Goal: Task Accomplishment & Management: Use online tool/utility

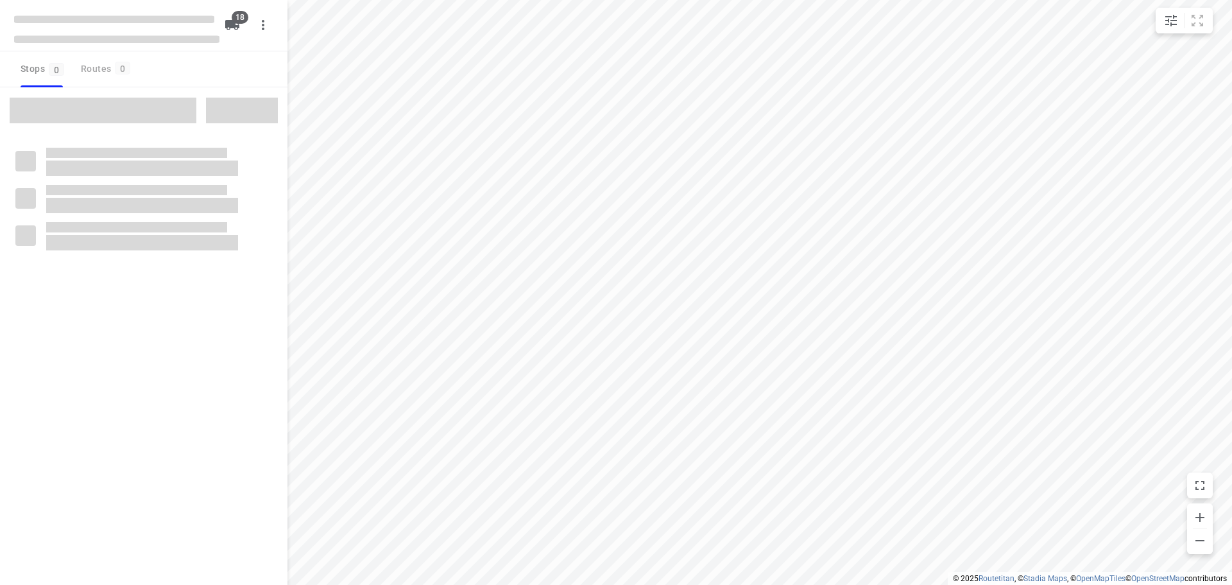
checkbox input "true"
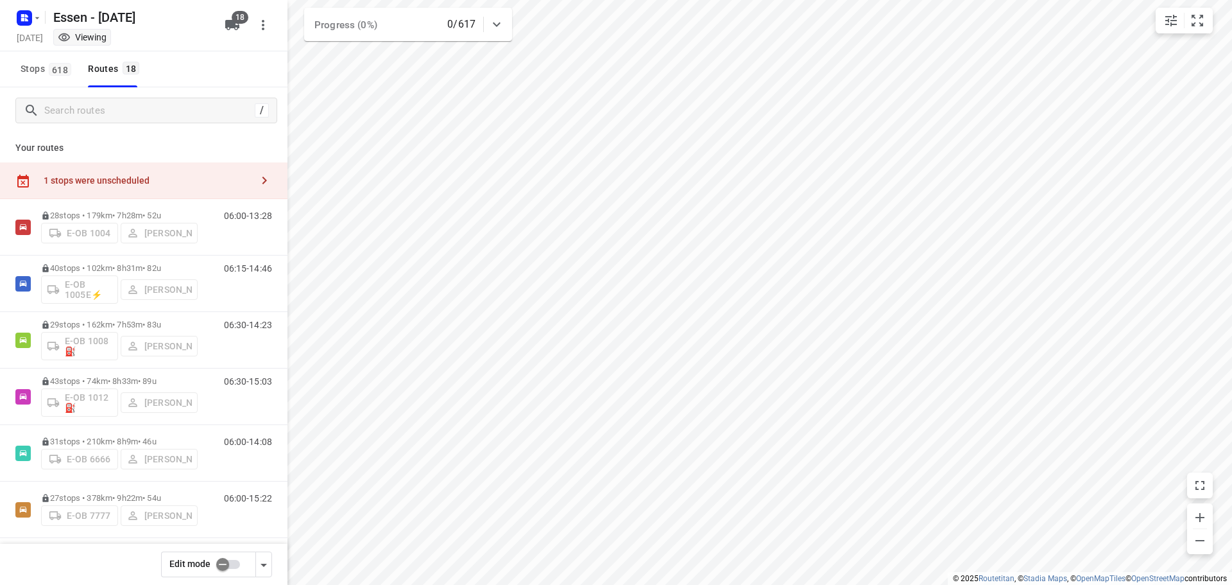
click at [108, 180] on div "1 stops were unscheduled" at bounding box center [148, 180] width 208 height 10
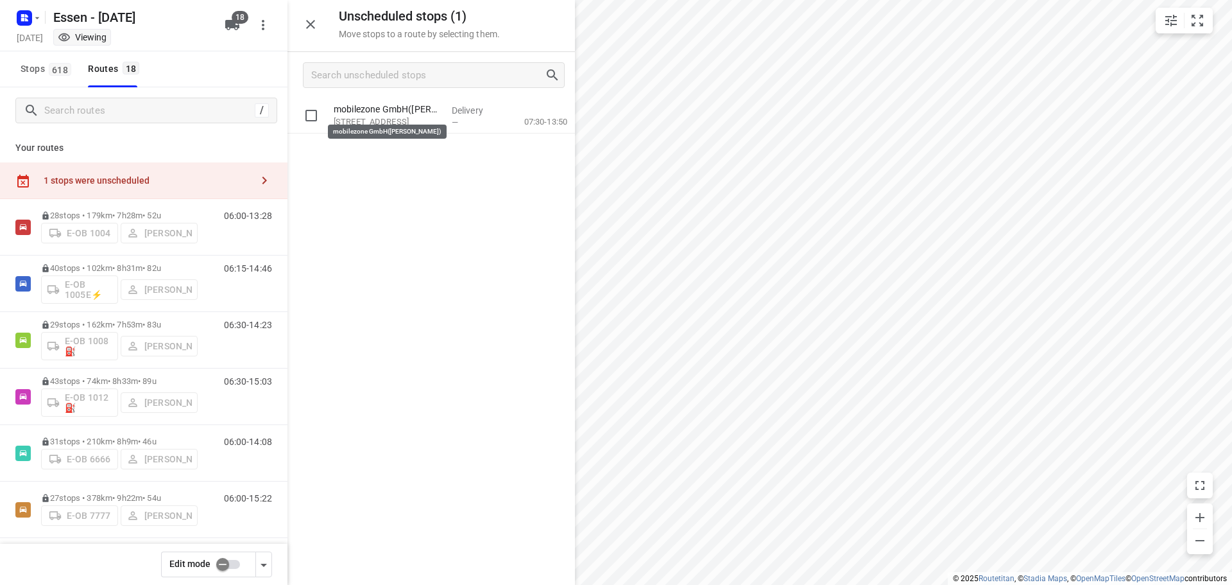
click at [404, 114] on p "mobilezone GmbH([PERSON_NAME])" at bounding box center [388, 109] width 108 height 13
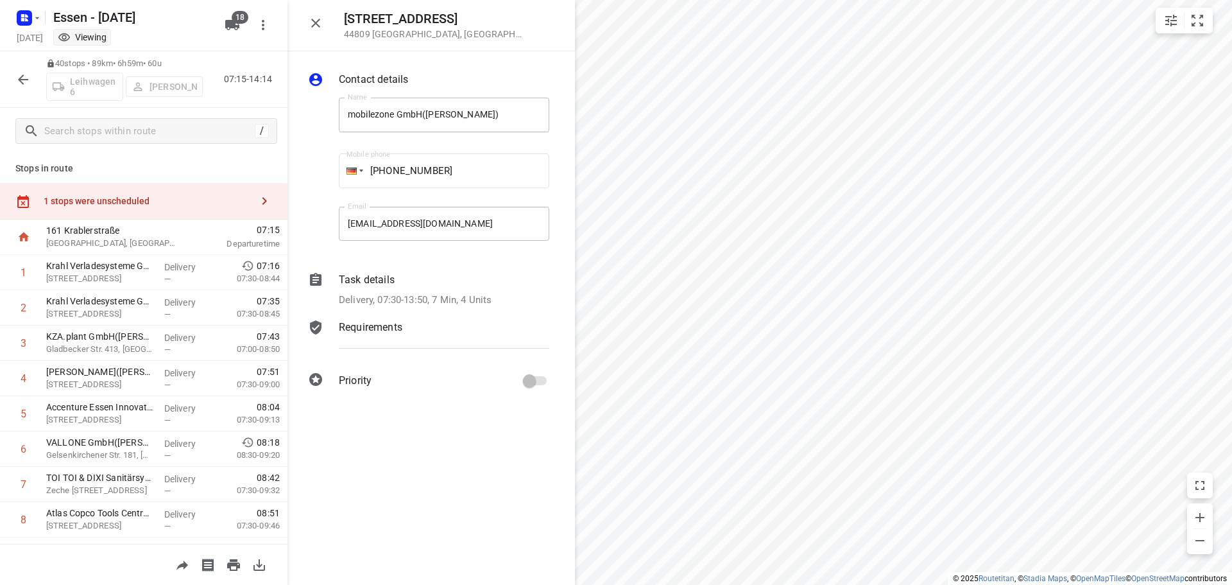
click at [21, 79] on icon "button" at bounding box center [23, 79] width 10 height 10
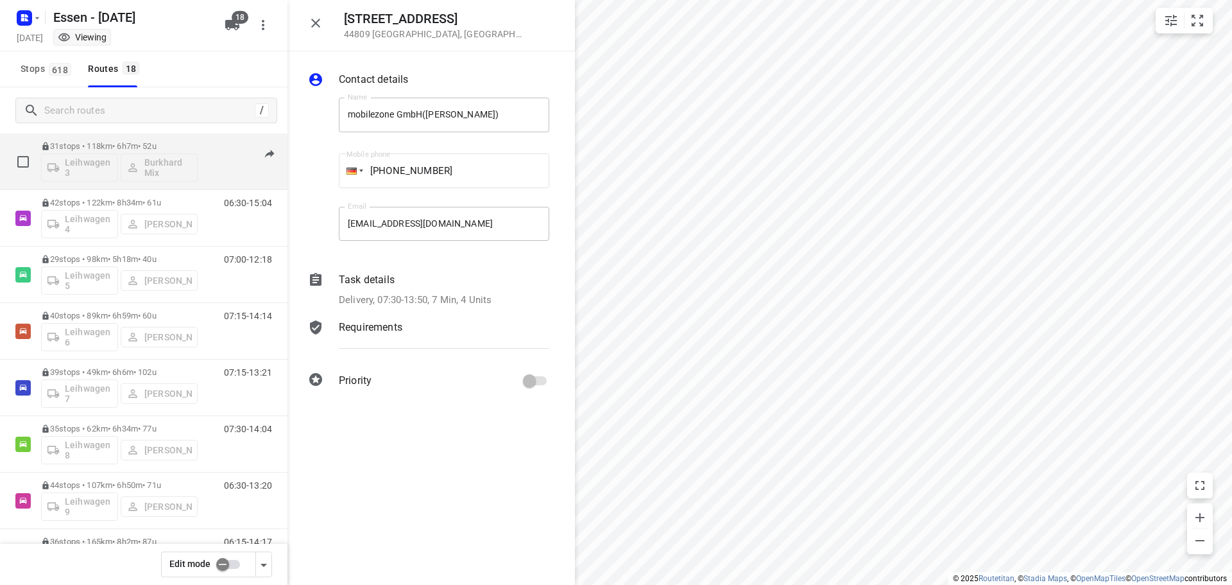
scroll to position [578, 0]
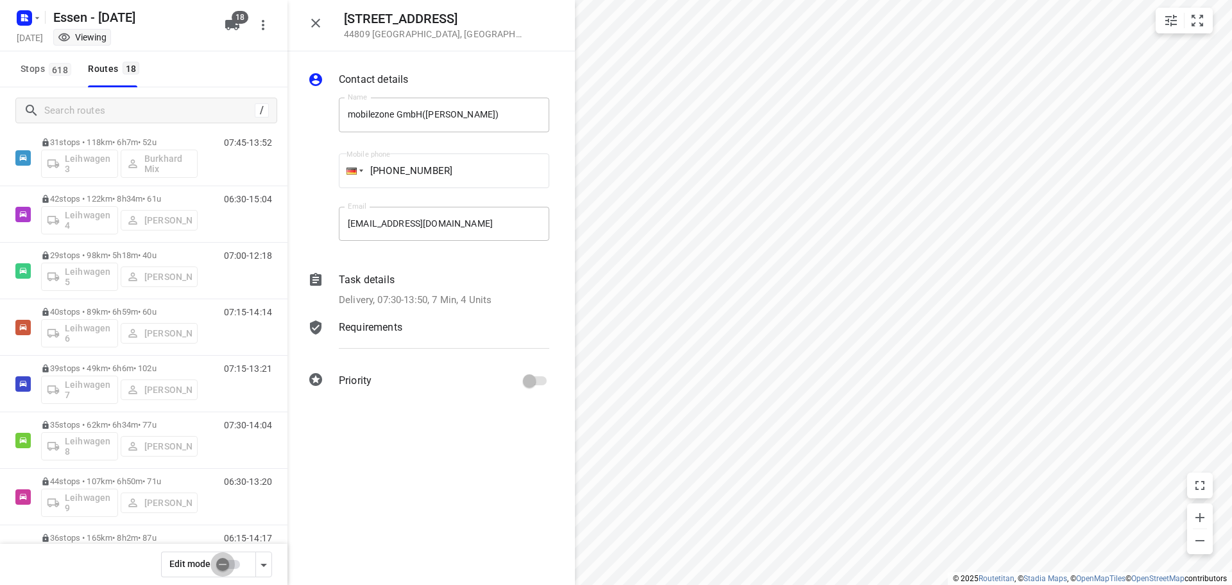
click at [227, 566] on input "checkbox" at bounding box center [222, 564] width 73 height 24
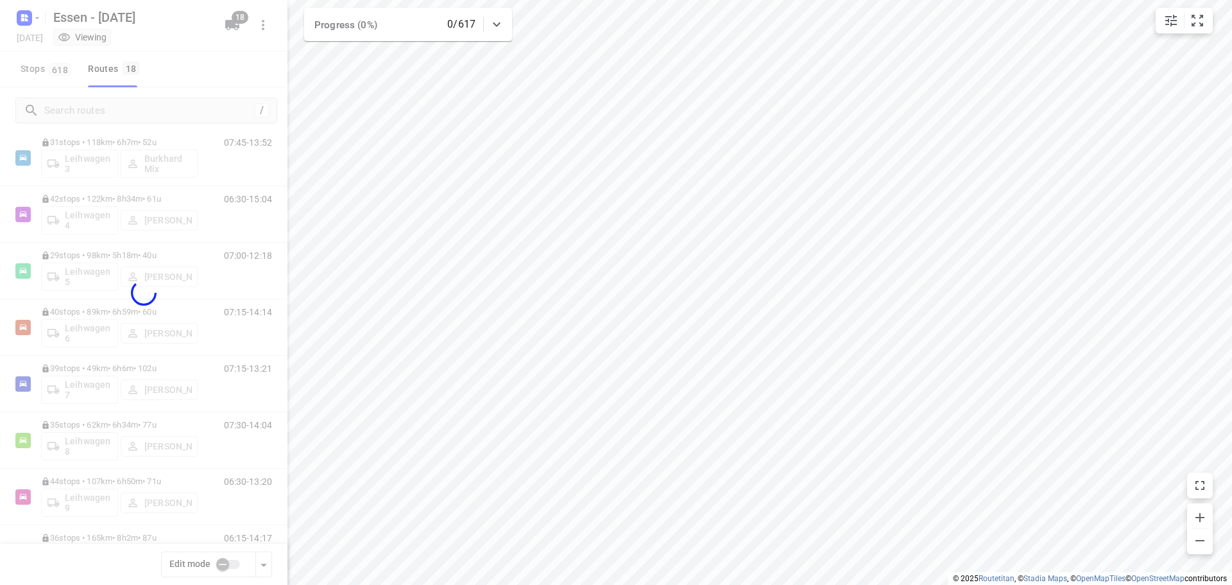
checkbox input "true"
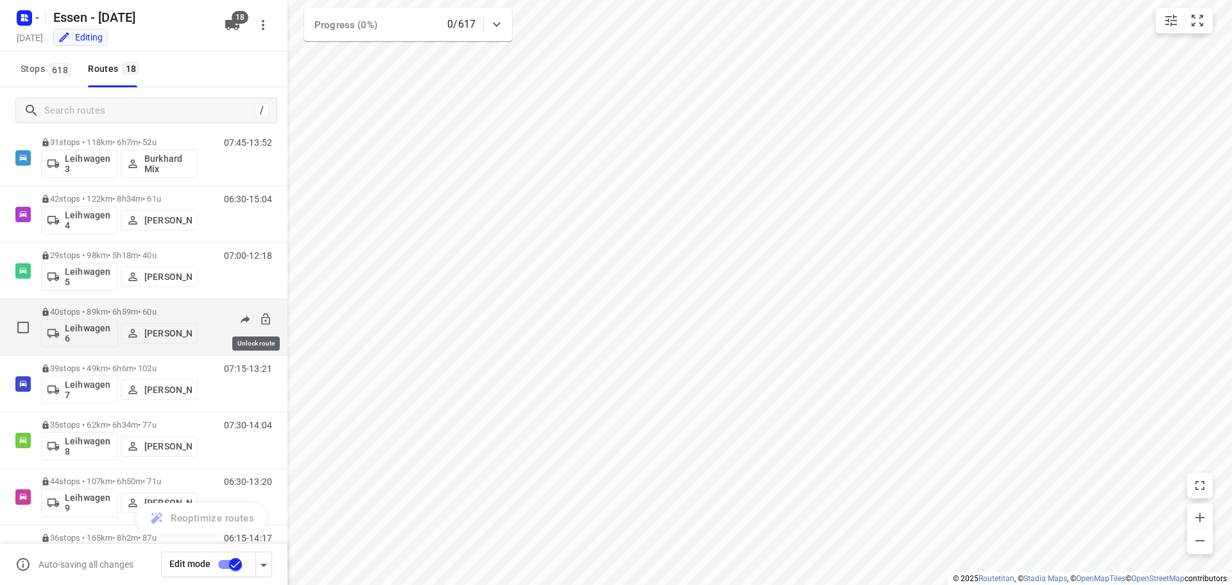
click at [261, 320] on icon at bounding box center [265, 319] width 8 height 12
click at [145, 314] on p "40 stops • 89km • 6h59m • [DATE]" at bounding box center [119, 312] width 157 height 10
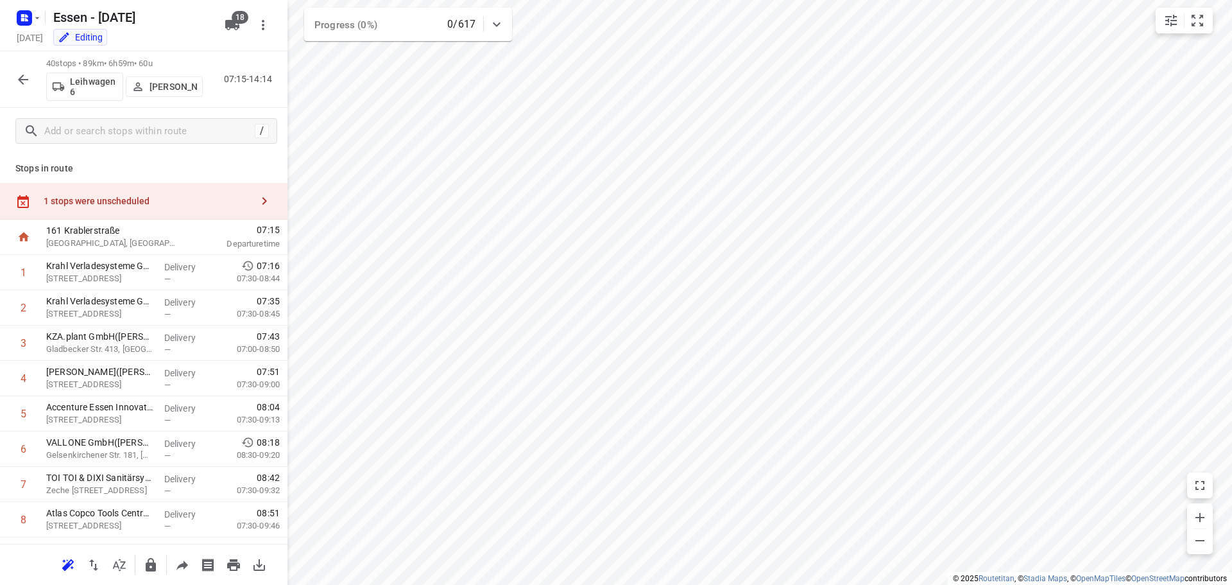
click at [142, 194] on div "1 stops were unscheduled" at bounding box center [144, 201] width 288 height 37
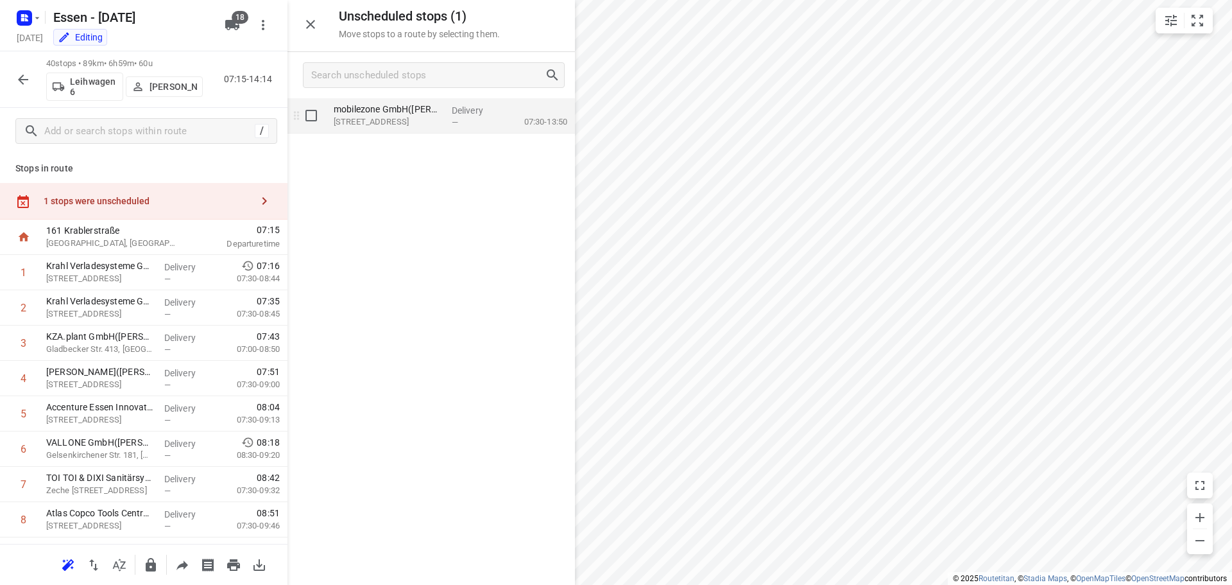
click at [417, 120] on p "[STREET_ADDRESS]" at bounding box center [388, 122] width 108 height 13
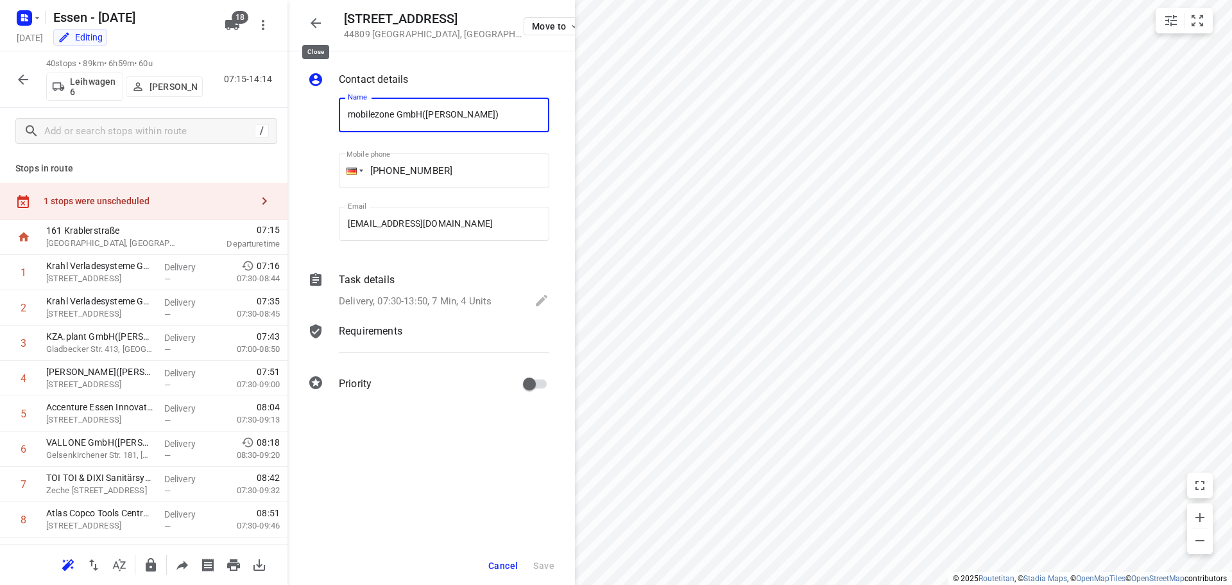
click at [317, 21] on icon "button" at bounding box center [315, 22] width 15 height 15
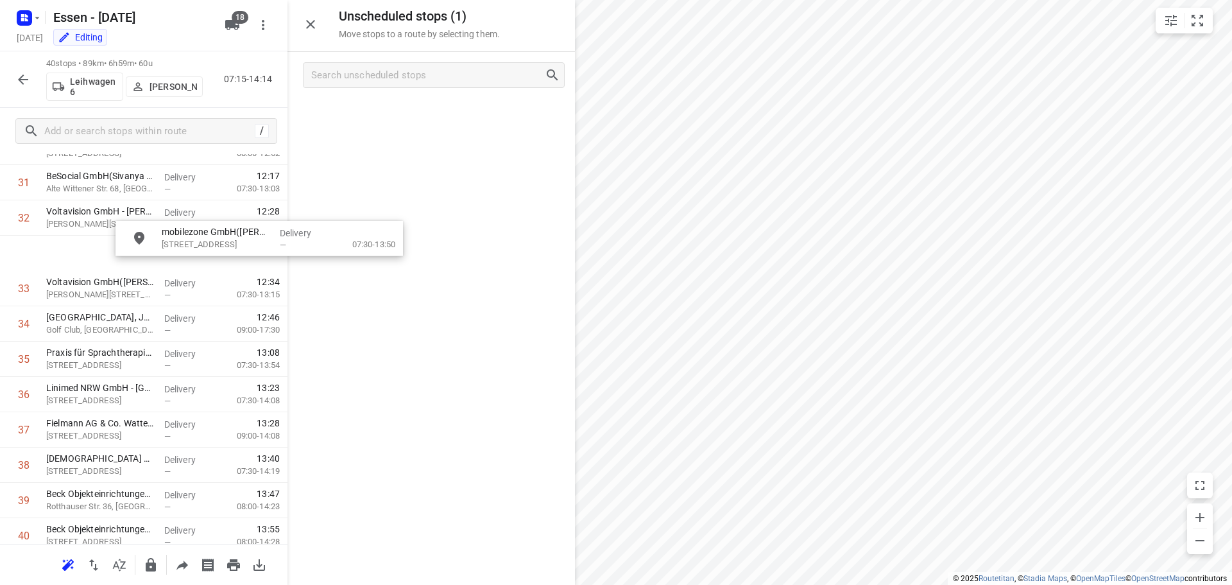
scroll to position [1148, 0]
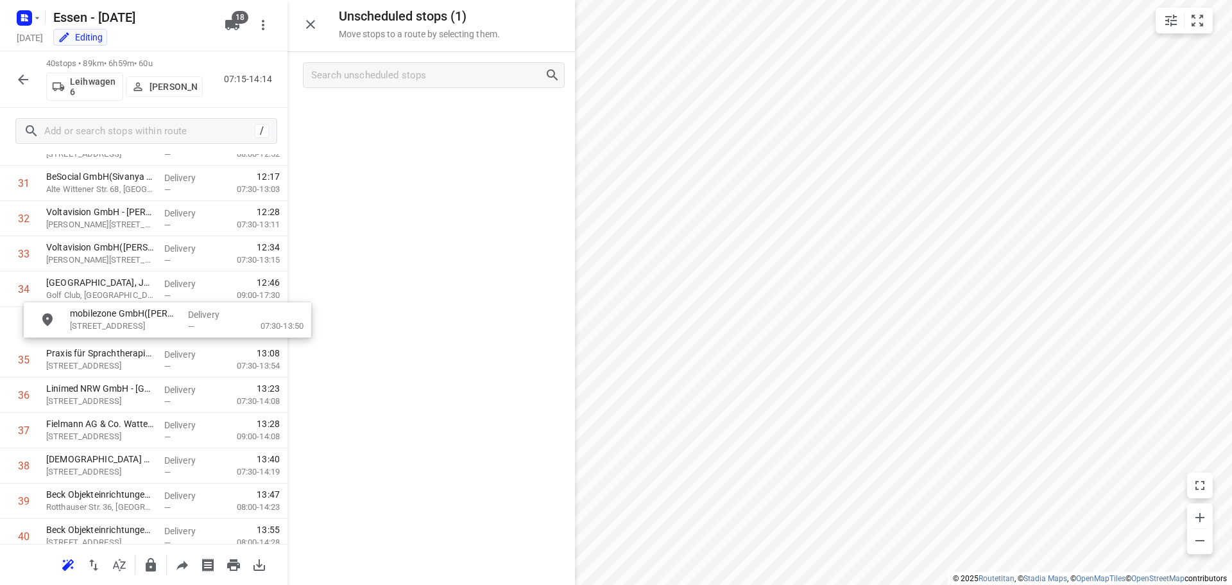
drag, startPoint x: 361, startPoint y: 112, endPoint x: 90, endPoint y: 325, distance: 345.1
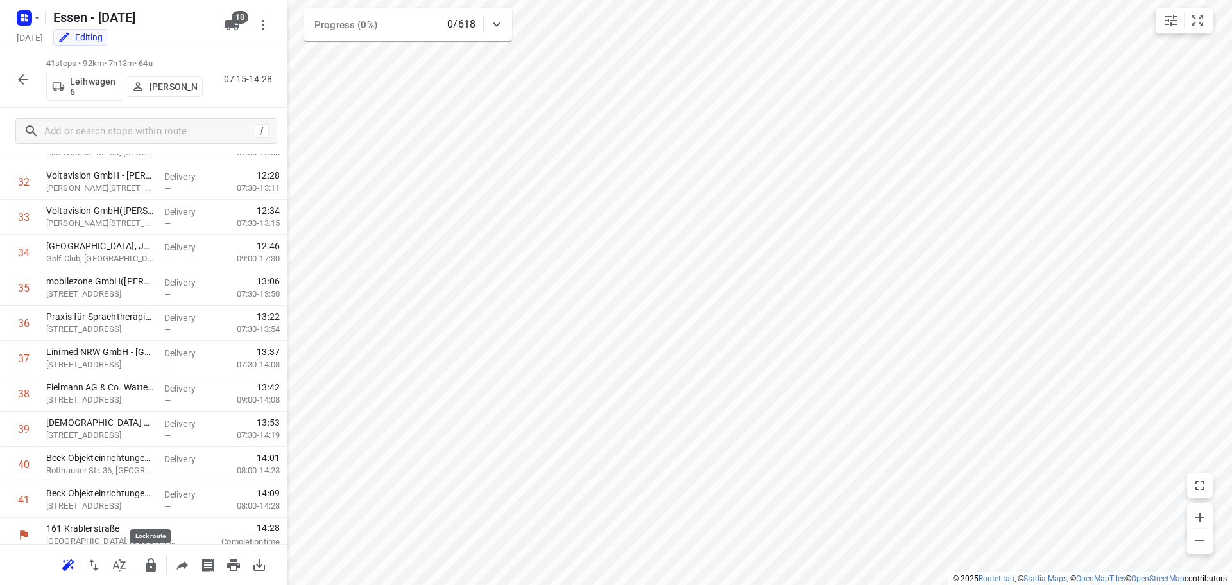
click at [152, 566] on icon "button" at bounding box center [151, 564] width 10 height 13
click at [18, 73] on icon "button" at bounding box center [22, 79] width 15 height 15
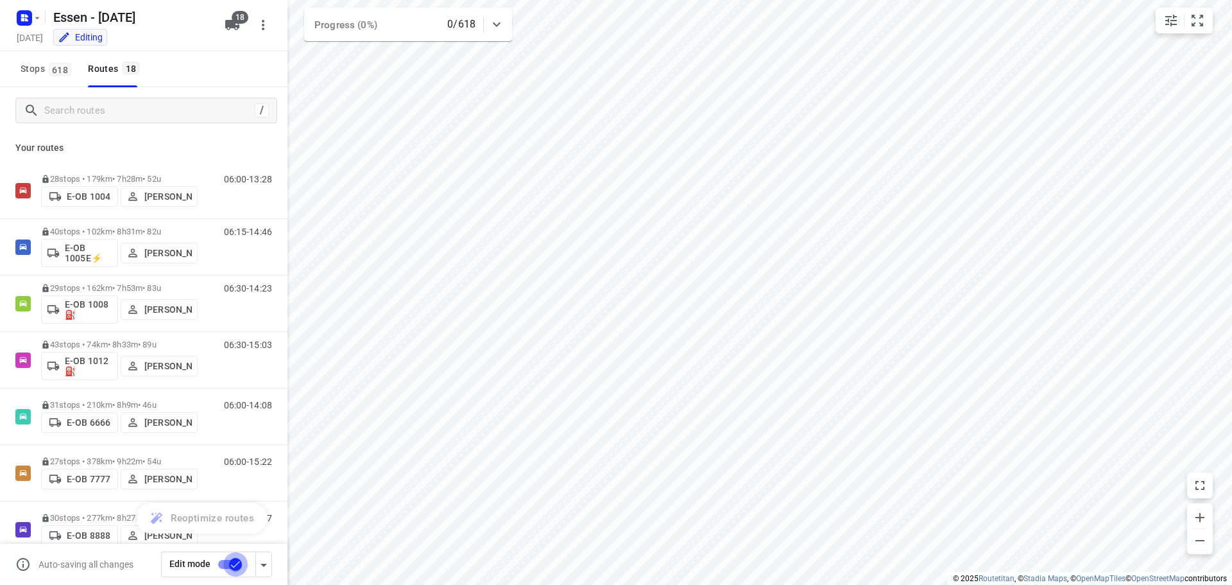
click at [233, 565] on input "checkbox" at bounding box center [235, 564] width 73 height 24
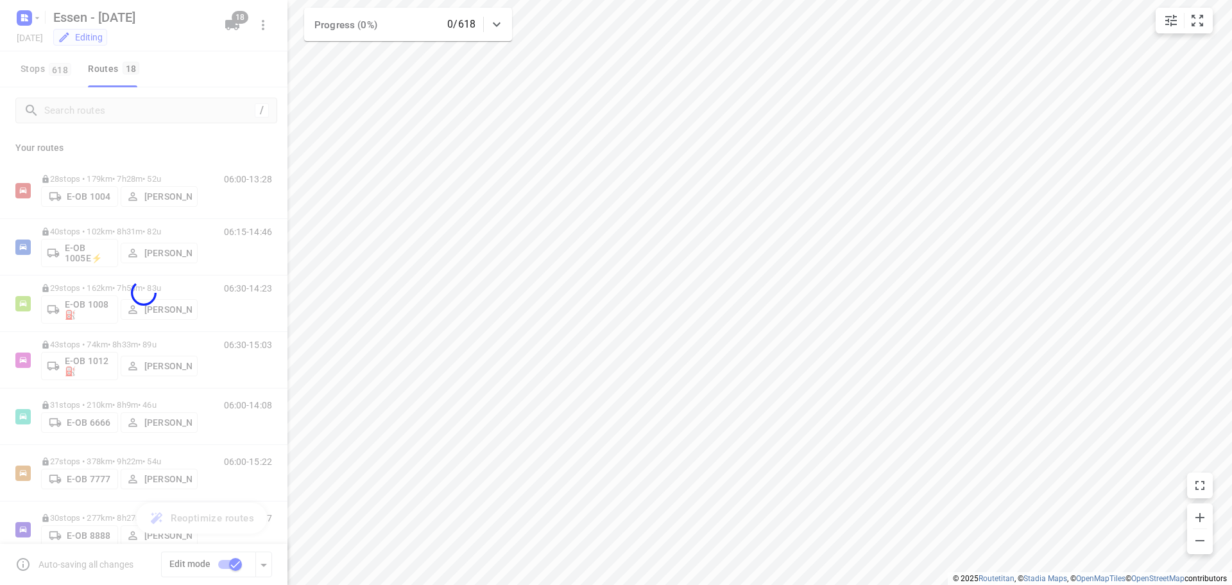
checkbox input "false"
